Goal: Navigation & Orientation: Find specific page/section

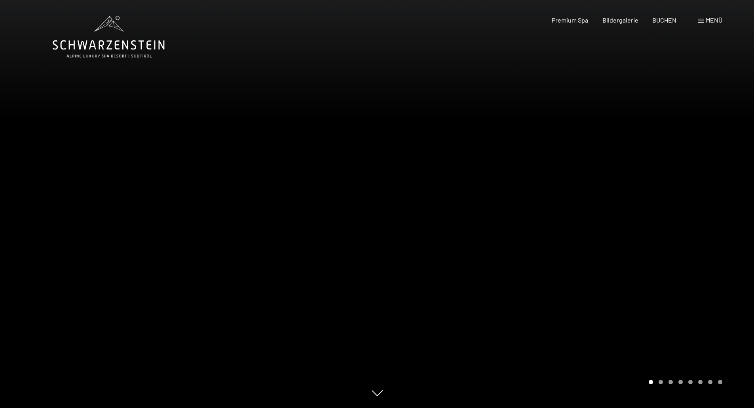
click at [714, 20] on span "Menü" at bounding box center [713, 20] width 17 height 8
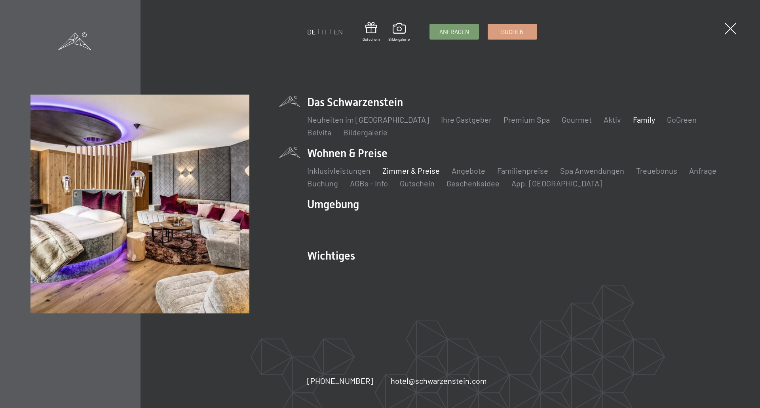
click at [413, 171] on link "Zimmer & Preise" at bounding box center [410, 170] width 57 height 9
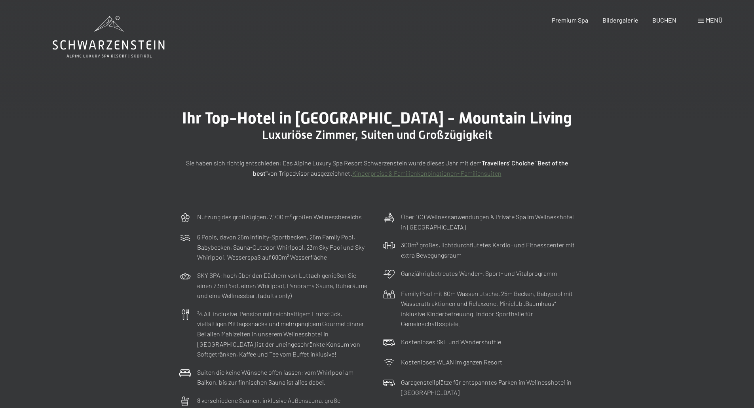
click at [126, 42] on icon at bounding box center [109, 37] width 112 height 42
